Goal: Register for event/course

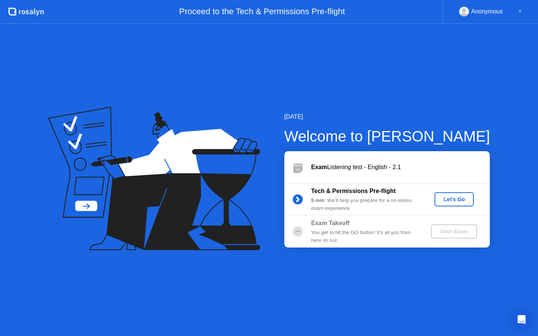
click at [453, 198] on div "Let's Go" at bounding box center [454, 200] width 33 height 6
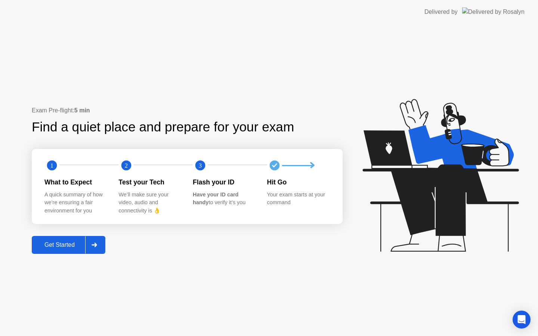
click at [59, 248] on div "Get Started" at bounding box center [59, 245] width 51 height 7
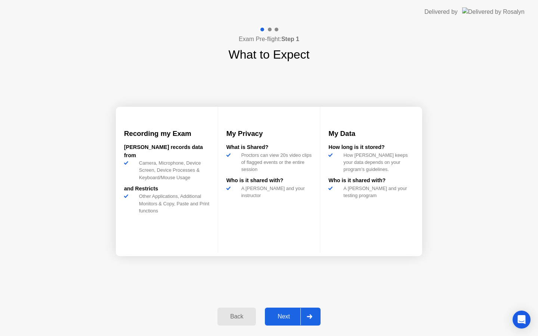
click at [277, 317] on div "Next" at bounding box center [283, 317] width 33 height 7
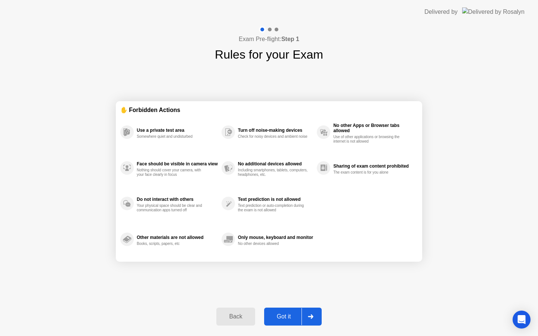
click at [283, 317] on div "Got it" at bounding box center [284, 317] width 35 height 7
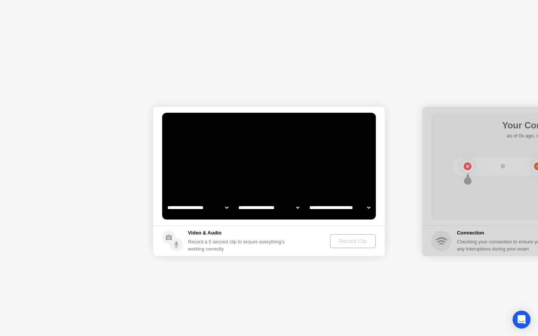
select select "**********"
select select "*******"
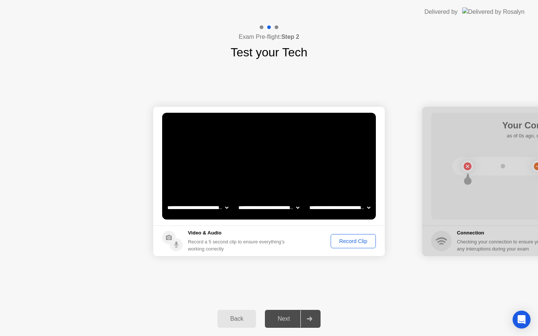
click at [343, 241] on div "Record Clip" at bounding box center [353, 242] width 40 height 6
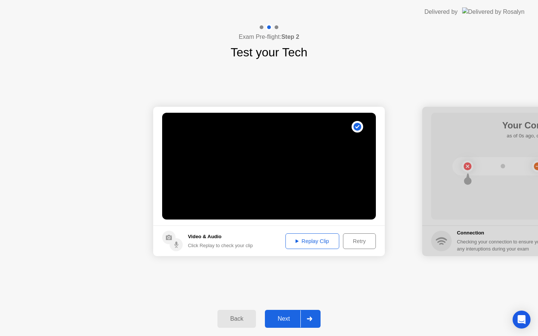
click at [321, 243] on div "Replay Clip" at bounding box center [312, 242] width 49 height 6
click at [282, 317] on div "Next" at bounding box center [283, 319] width 33 height 7
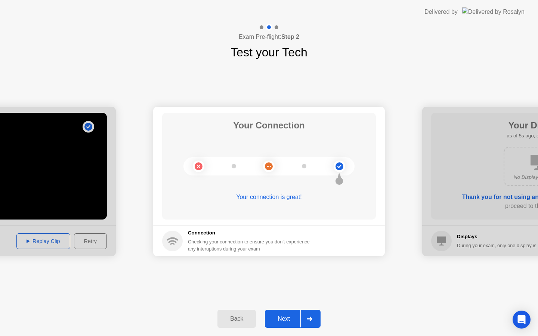
click at [283, 319] on div "Next" at bounding box center [283, 319] width 33 height 7
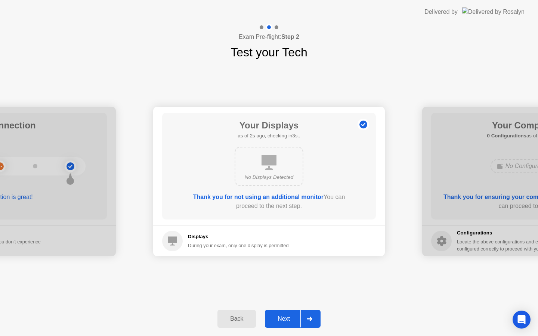
click at [283, 319] on div "Next" at bounding box center [283, 319] width 33 height 7
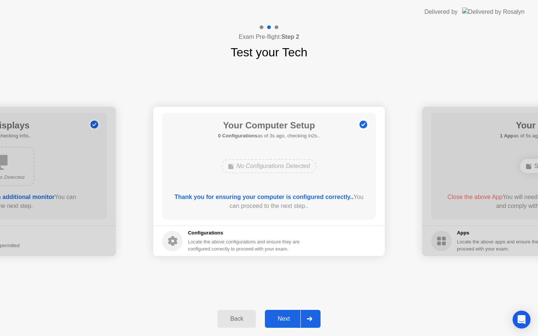
click at [283, 319] on div "Next" at bounding box center [283, 319] width 33 height 7
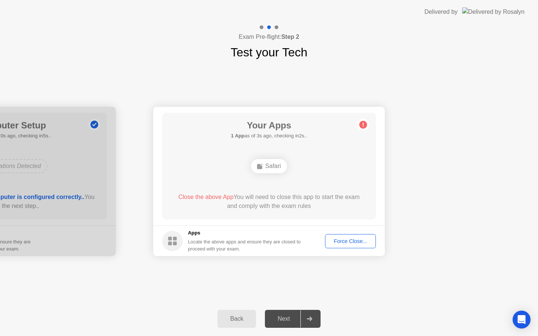
click at [346, 240] on div "Force Close..." at bounding box center [351, 242] width 46 height 6
click at [279, 319] on div "Next" at bounding box center [283, 319] width 33 height 7
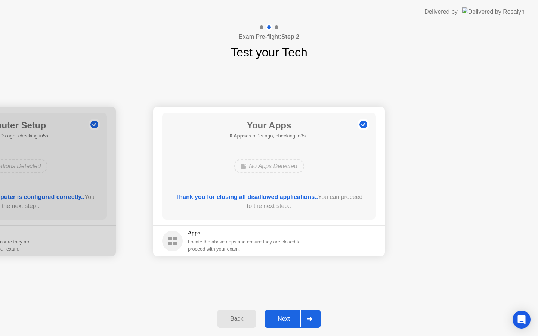
click at [280, 319] on div "Next" at bounding box center [283, 319] width 33 height 7
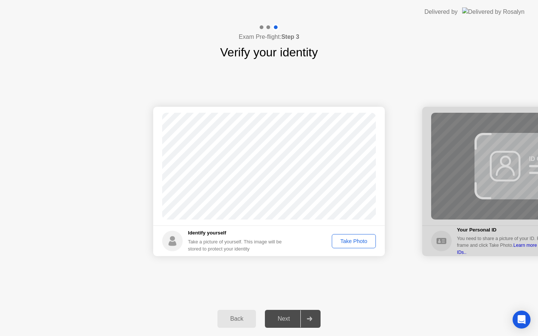
click at [351, 241] on div "Take Photo" at bounding box center [354, 242] width 39 height 6
click at [282, 320] on div "Next" at bounding box center [283, 319] width 33 height 7
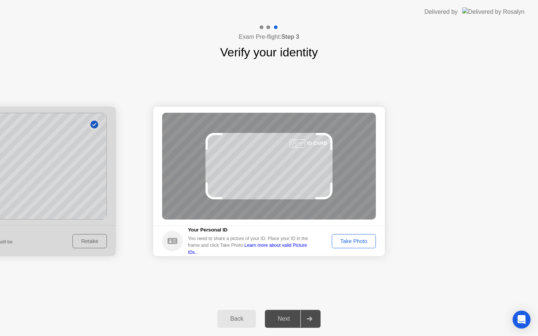
click at [348, 240] on div "Take Photo" at bounding box center [354, 242] width 39 height 6
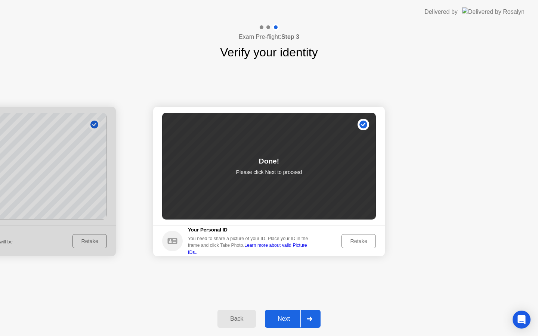
click at [278, 321] on div "Next" at bounding box center [283, 319] width 33 height 7
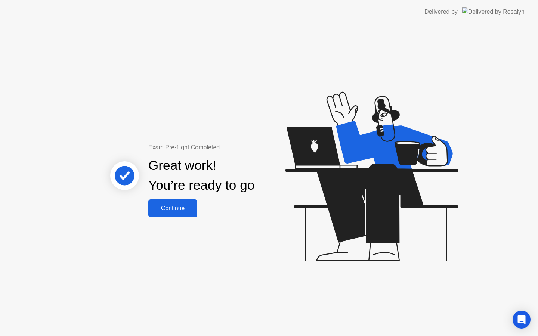
click at [184, 212] on div "Continue" at bounding box center [173, 208] width 44 height 7
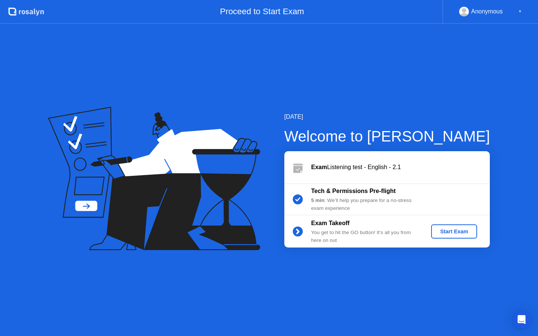
click at [442, 234] on div "Start Exam" at bounding box center [454, 232] width 40 height 6
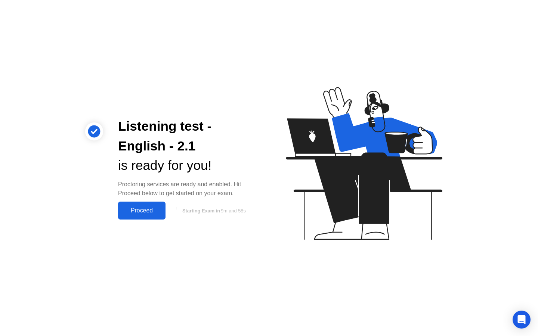
click at [137, 214] on div "Proceed" at bounding box center [141, 211] width 43 height 7
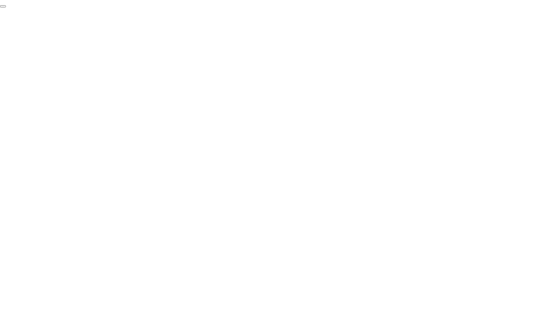
click div "End Proctoring Session"
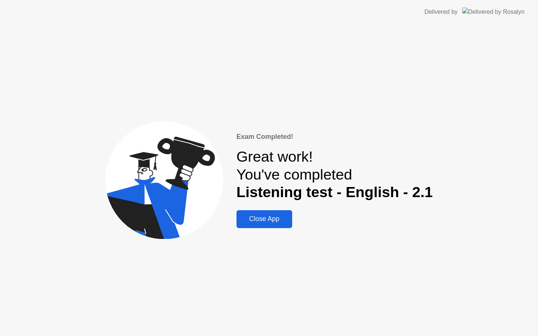
click at [262, 220] on div "Close App" at bounding box center [264, 219] width 51 height 8
